Goal: Information Seeking & Learning: Learn about a topic

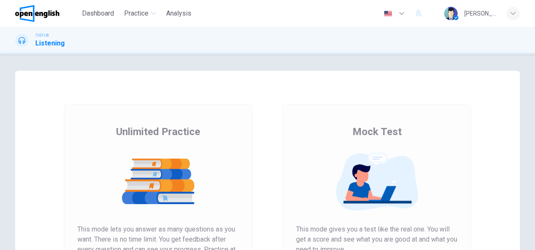
click at [530, 248] on div "Unlimited Practice Mock Test Unlimited Practice This mode lets you answer as ma…" at bounding box center [267, 217] width 531 height 292
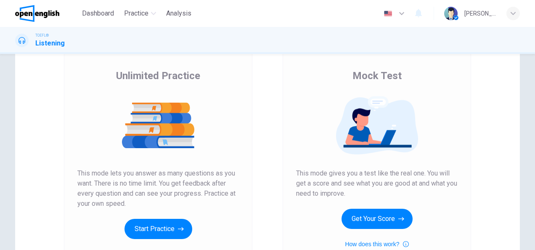
scroll to position [140, 0]
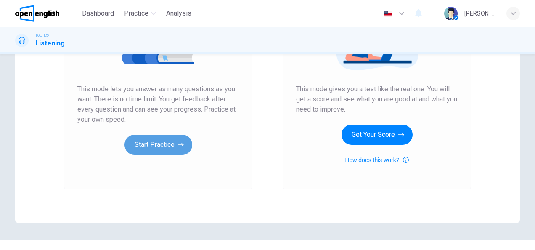
click at [174, 142] on button "Start Practice" at bounding box center [158, 145] width 68 height 20
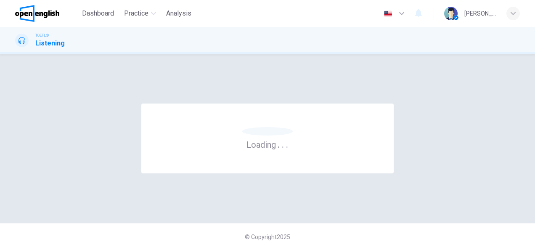
scroll to position [0, 0]
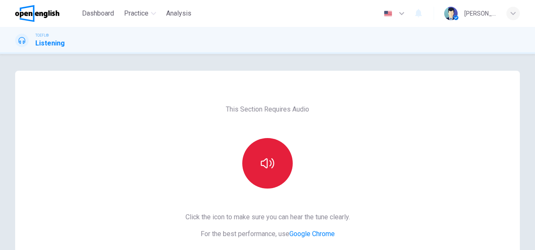
click at [262, 161] on icon "button" at bounding box center [267, 162] width 13 height 13
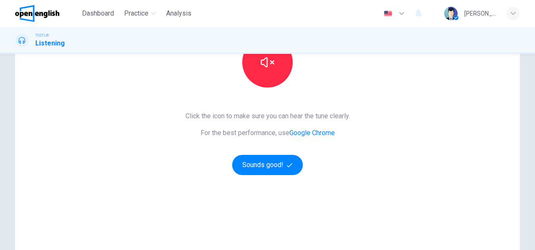
scroll to position [129, 0]
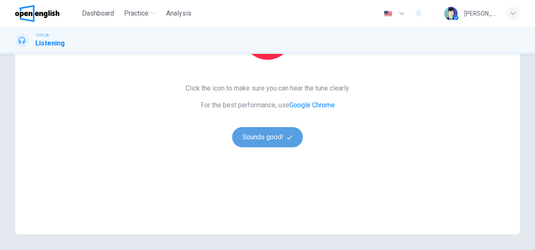
click at [249, 131] on button "Sounds good!" at bounding box center [267, 137] width 71 height 20
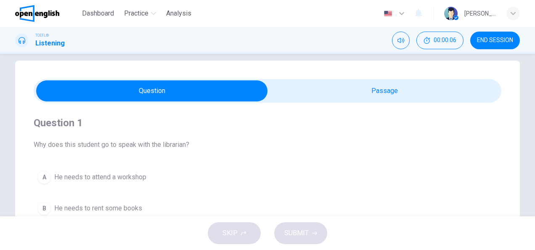
scroll to position [0, 0]
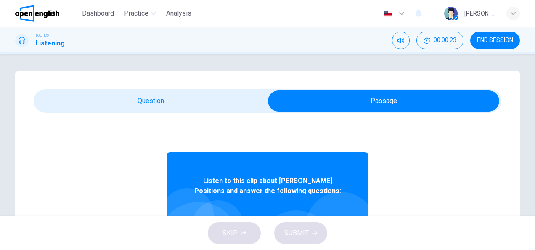
click at [529, 212] on div "Question 1 Why does this student go to speak with the librarian? A He needs to …" at bounding box center [267, 240] width 531 height 338
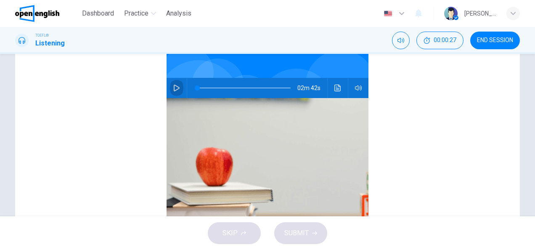
click at [174, 85] on icon "button" at bounding box center [177, 87] width 6 height 7
type input "*"
click at [172, 83] on button "button" at bounding box center [176, 88] width 13 height 20
click at [173, 84] on icon "button" at bounding box center [176, 87] width 7 height 7
click at [195, 89] on span at bounding box center [197, 87] width 5 height 5
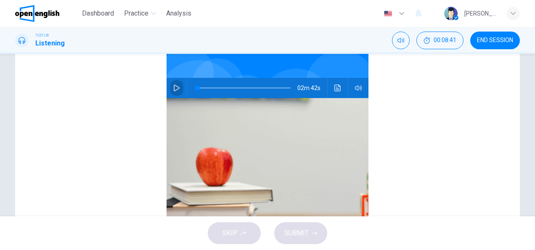
click at [173, 86] on icon "button" at bounding box center [176, 87] width 7 height 7
click at [334, 86] on icon "Click to see the audio transcription" at bounding box center [337, 87] width 7 height 7
type input "**"
